Goal: Navigation & Orientation: Find specific page/section

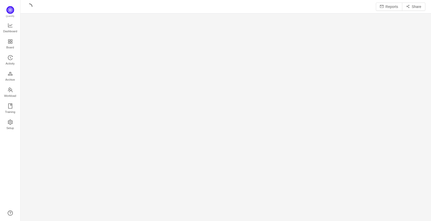
scroll to position [6, 6]
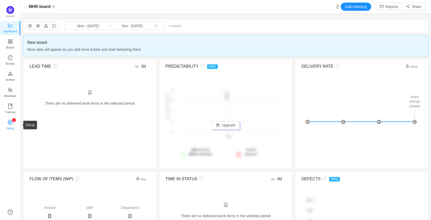
click at [13, 121] on p "1" at bounding box center [13, 120] width 1 height 4
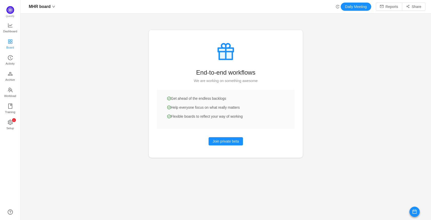
click at [9, 42] on icon "icon: appstore" at bounding box center [10, 41] width 4 height 4
click at [10, 41] on icon "icon: appstore" at bounding box center [10, 41] width 5 height 5
click at [50, 6] on span at bounding box center [52, 6] width 5 height 3
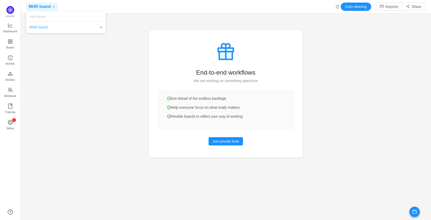
click at [40, 28] on span "MHR board" at bounding box center [38, 27] width 18 height 5
